Goal: Task Accomplishment & Management: Manage account settings

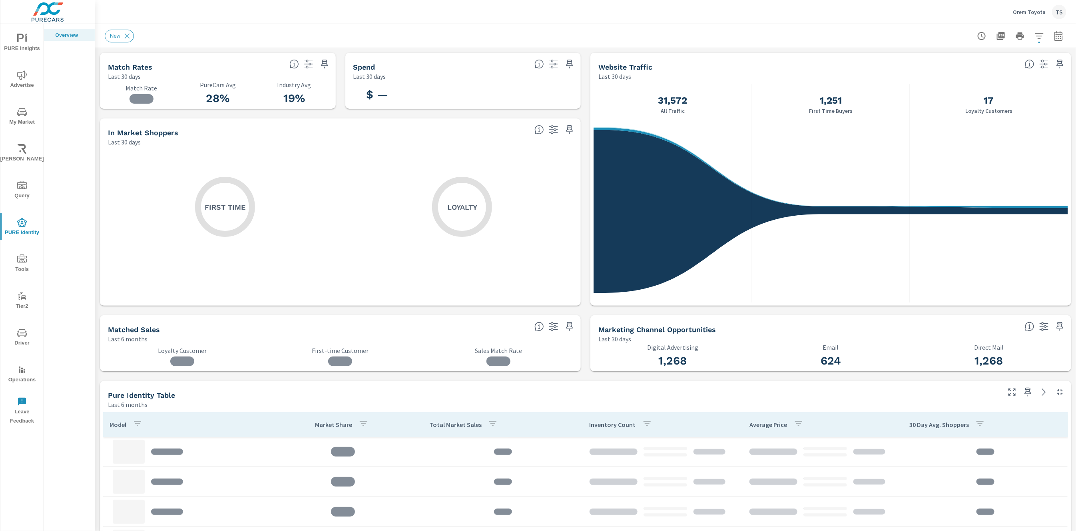
click at [18, 64] on div "PURE Insights Advertise My Market [PERSON_NAME] Query PURE Identity Tools Tier2…" at bounding box center [21, 226] width 43 height 405
click at [20, 42] on icon "nav menu" at bounding box center [22, 39] width 10 height 10
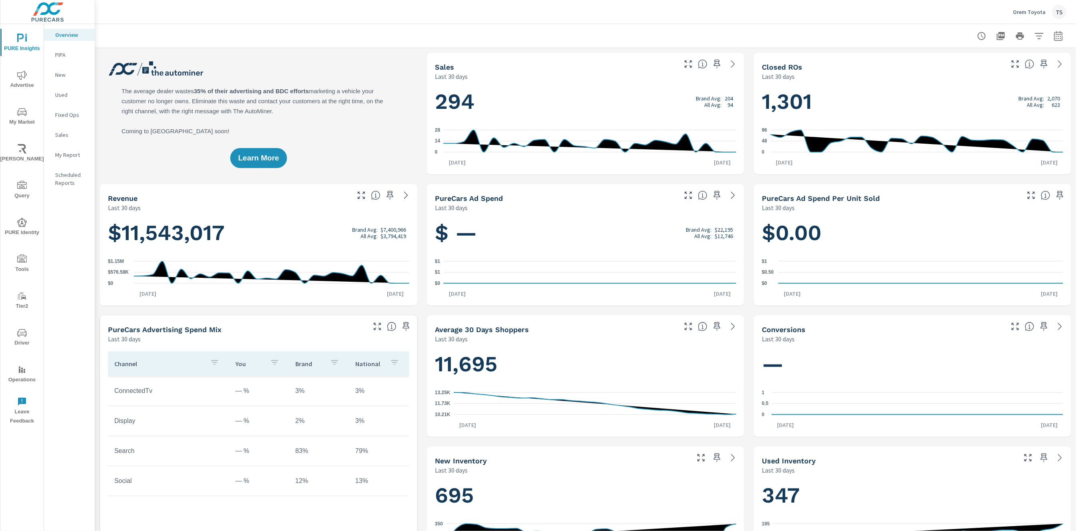
drag, startPoint x: 24, startPoint y: 122, endPoint x: 66, endPoint y: 68, distance: 68.1
click at [66, 69] on div "PURE Insights Advertise My Market [PERSON_NAME] Query PURE Identity Tools Tier2…" at bounding box center [47, 277] width 94 height 507
click at [31, 81] on span "Advertise" at bounding box center [22, 80] width 38 height 20
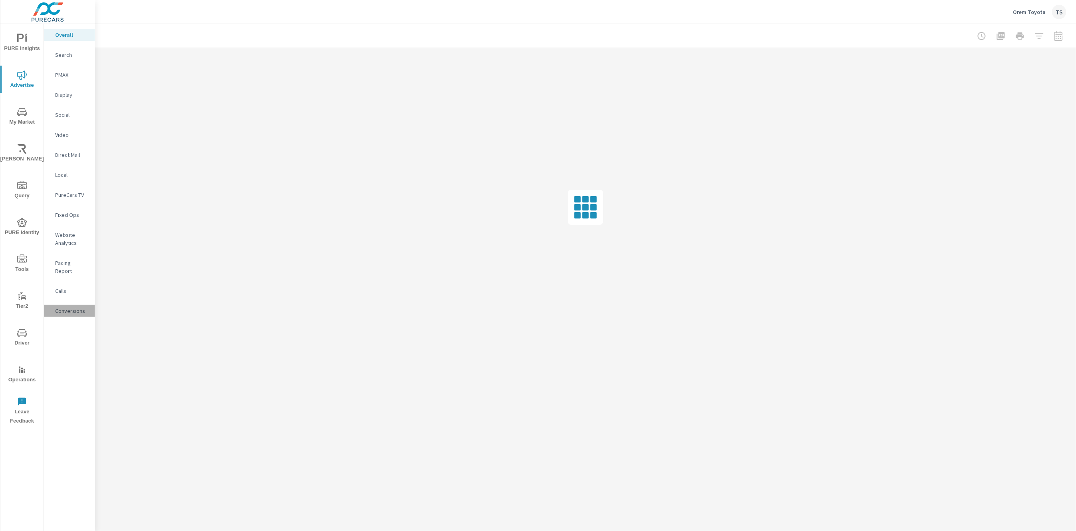
click at [69, 307] on p "Conversions" at bounding box center [71, 311] width 33 height 8
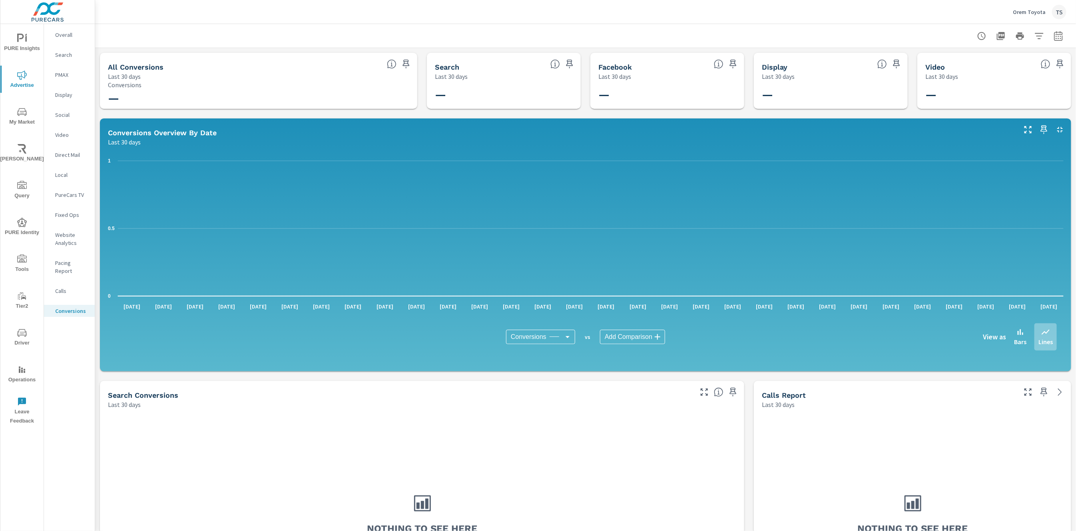
click at [1045, 10] on p "Orem Toyota" at bounding box center [1029, 11] width 33 height 7
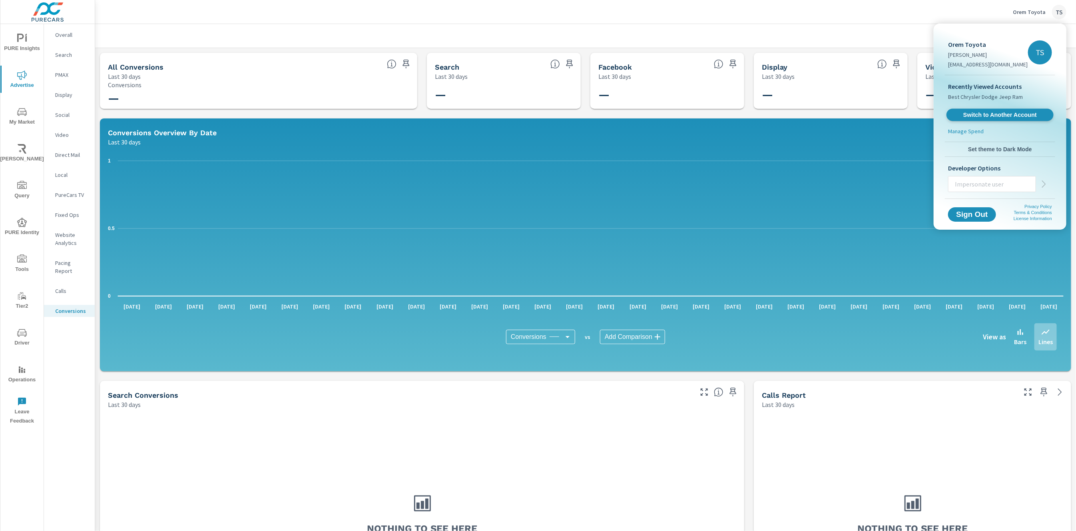
click at [1001, 114] on span "Switch to Another Account" at bounding box center [1000, 115] width 98 height 8
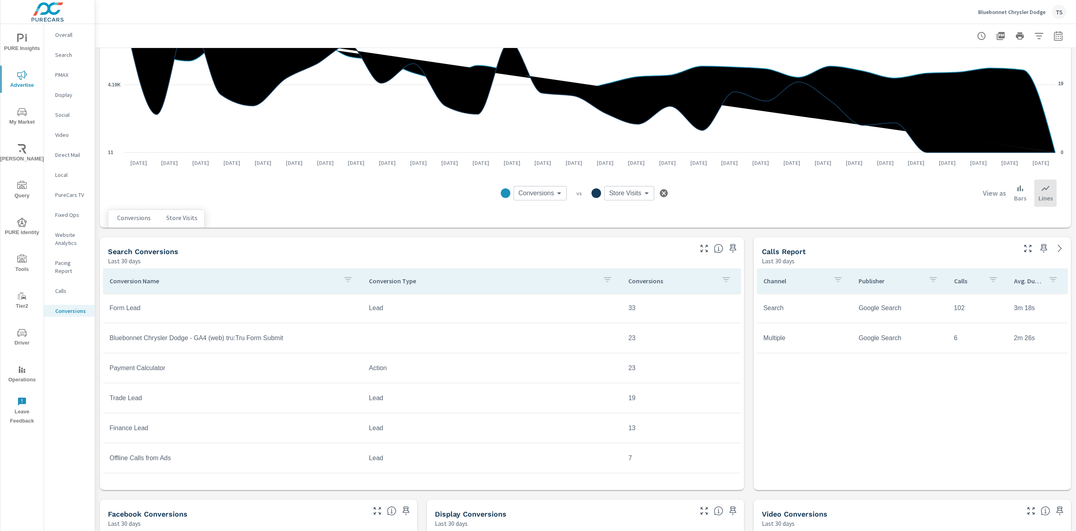
scroll to position [296, 0]
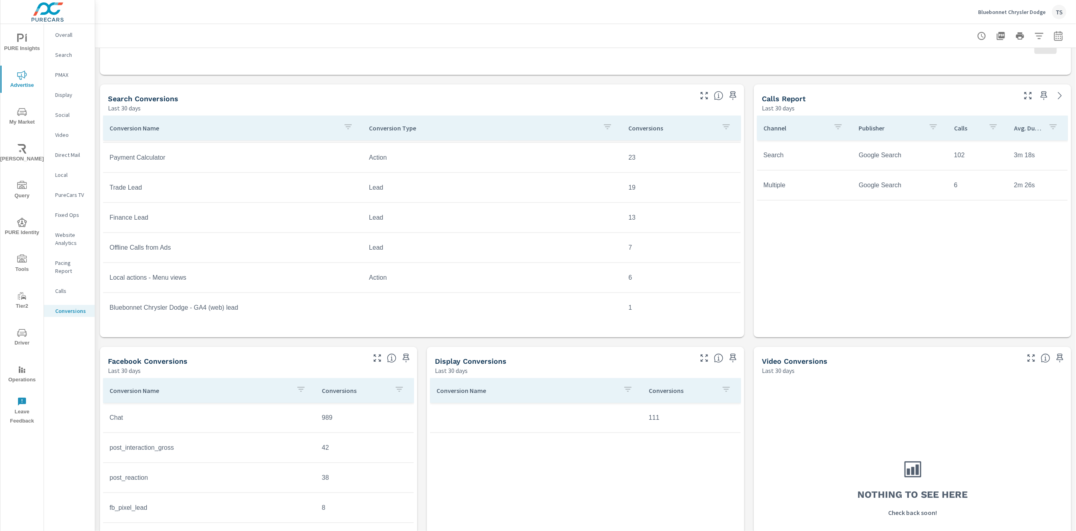
scroll to position [598, 0]
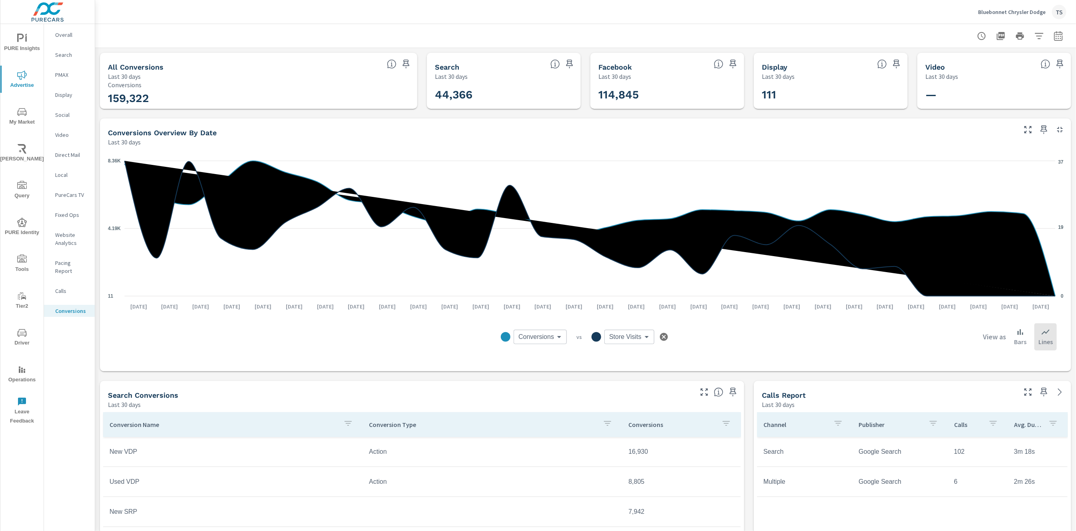
scroll to position [270, 0]
click at [30, 52] on span "PURE Insights" at bounding box center [22, 44] width 38 height 20
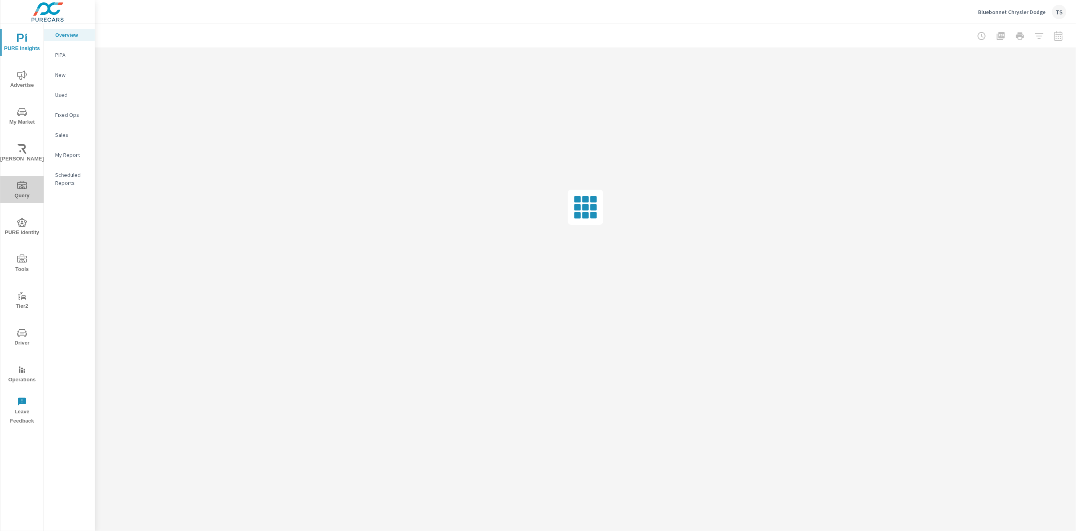
click at [24, 185] on icon "nav menu" at bounding box center [22, 186] width 10 height 10
